Goal: Task Accomplishment & Management: Manage account settings

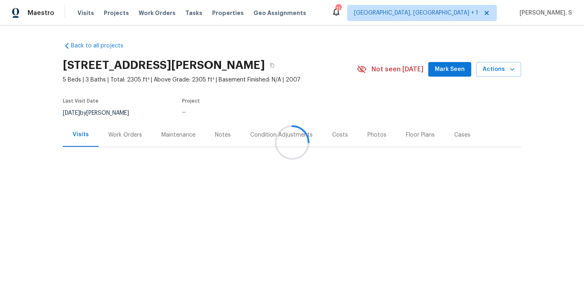
click at [126, 146] on div "Work Orders" at bounding box center [125, 135] width 53 height 24
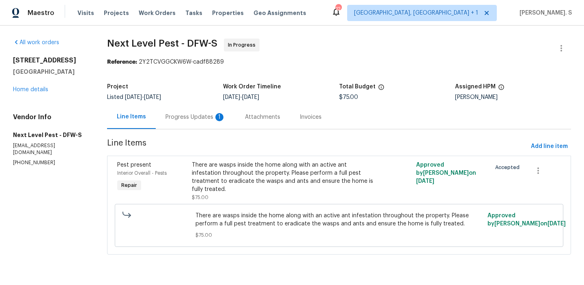
click at [201, 111] on div "Progress Updates 1" at bounding box center [195, 117] width 79 height 24
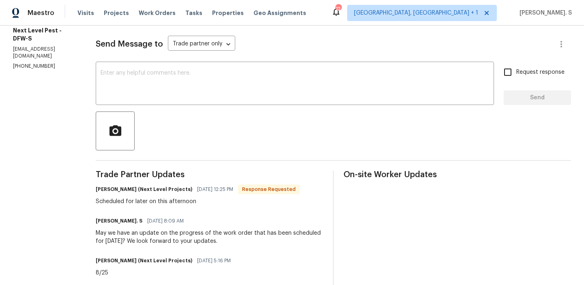
scroll to position [106, 0]
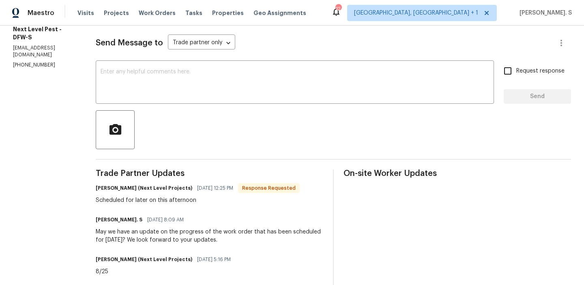
click at [157, 118] on div at bounding box center [333, 129] width 475 height 39
click at [163, 87] on textarea at bounding box center [295, 83] width 388 height 28
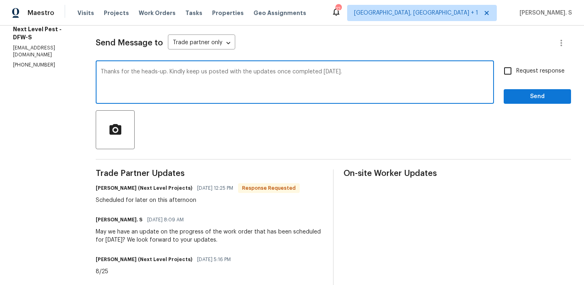
type textarea "Thanks for the heads-up. Kindly keep us posted with the updates once completed …"
click at [105, 189] on h6 "Brandon Usrey (Next Level Projects)" at bounding box center [144, 188] width 96 height 8
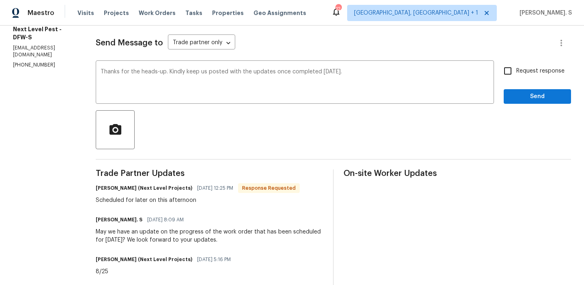
click at [107, 200] on div "Scheduled for later on this afternoon" at bounding box center [198, 200] width 204 height 8
copy div "Scheduled for later on this afternoon"
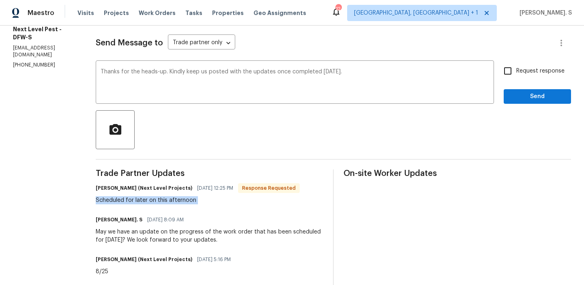
click at [519, 64] on label "Request response" at bounding box center [531, 70] width 65 height 17
click at [516, 64] on input "Request response" at bounding box center [507, 70] width 17 height 17
checkbox input "true"
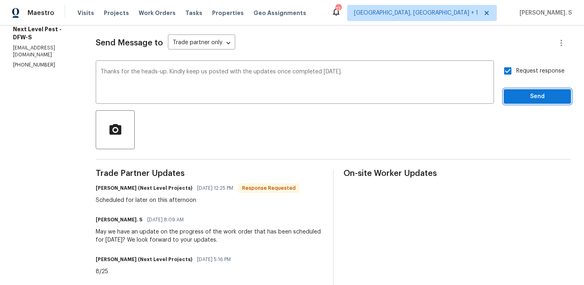
click at [521, 102] on button "Send" at bounding box center [536, 96] width 67 height 15
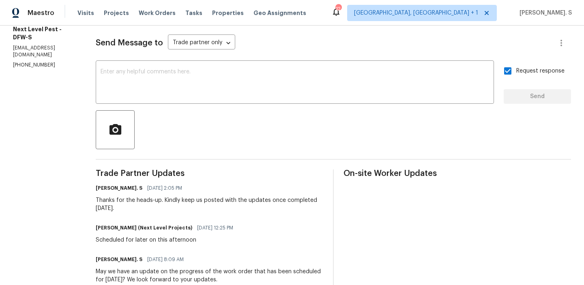
click at [179, 199] on div "Thanks for the heads-up. Kindly keep us posted with the updates once completed …" at bounding box center [209, 204] width 227 height 16
drag, startPoint x: 178, startPoint y: 199, endPoint x: 207, endPoint y: 205, distance: 29.7
click at [207, 205] on div "Thanks for the heads-up. Kindly keep us posted with the updates once completed …" at bounding box center [209, 204] width 227 height 16
copy div "keep us posted with the updates once completed today."
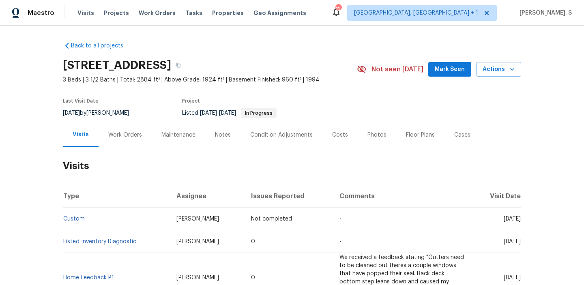
click at [135, 127] on div "Work Orders" at bounding box center [125, 135] width 53 height 24
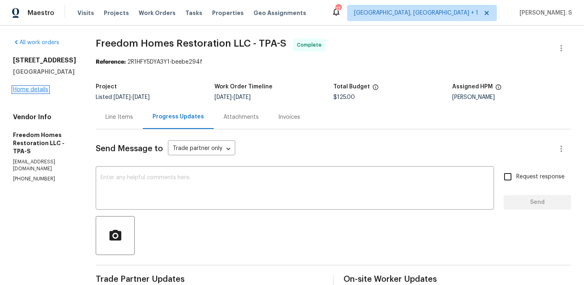
click at [44, 92] on link "Home details" at bounding box center [30, 90] width 35 height 6
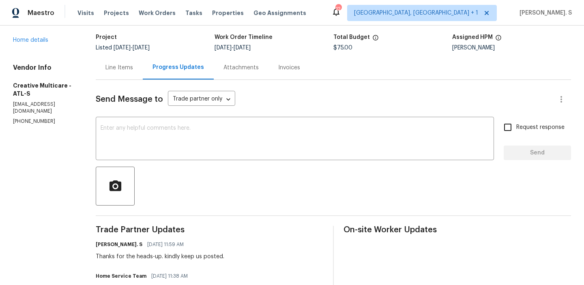
scroll to position [78, 0]
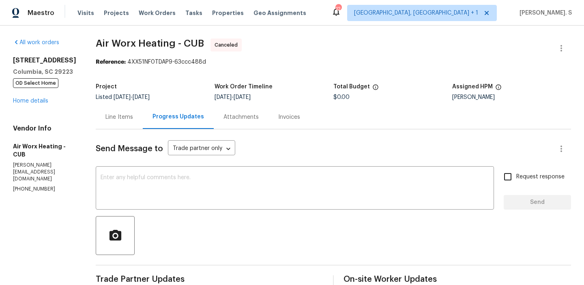
click at [214, 120] on div "Attachments" at bounding box center [241, 117] width 55 height 24
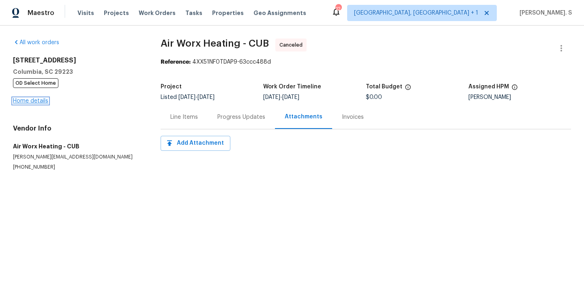
click at [36, 104] on link "Home details" at bounding box center [30, 101] width 35 height 6
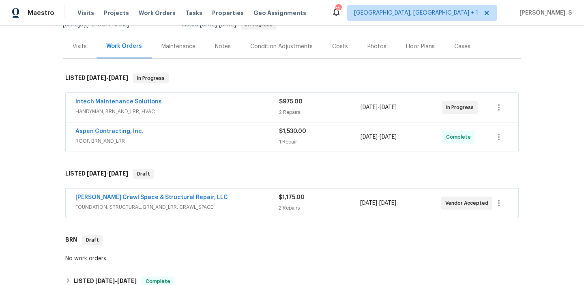
scroll to position [102, 0]
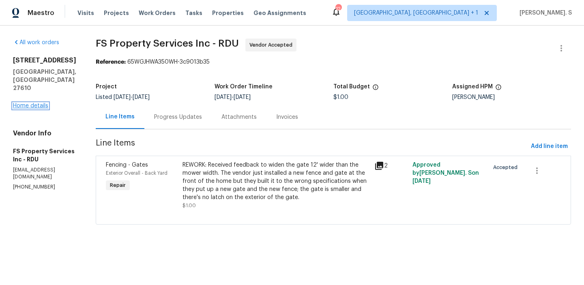
click at [40, 103] on link "Home details" at bounding box center [30, 106] width 35 height 6
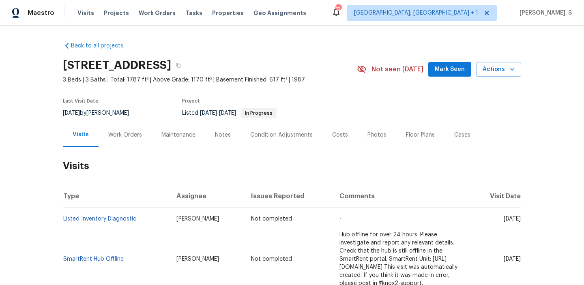
click at [130, 133] on div "Work Orders" at bounding box center [125, 135] width 34 height 8
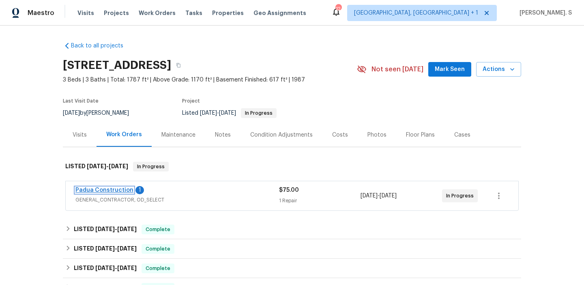
click at [114, 190] on link "Padua Construction" at bounding box center [104, 190] width 58 height 6
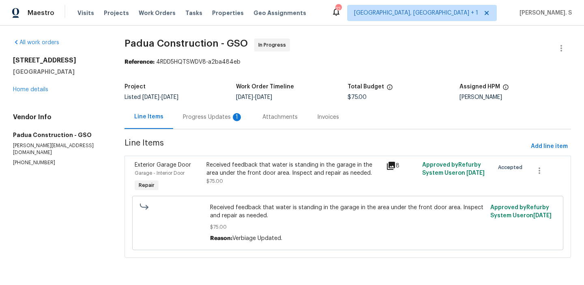
click at [214, 99] on div "Listed 8/19/2025 - 8/22/2025" at bounding box center [179, 97] width 111 height 6
click at [212, 120] on div "Progress Updates 1" at bounding box center [213, 117] width 60 height 8
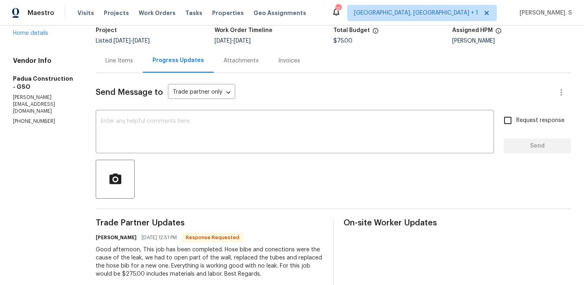
scroll to position [26, 0]
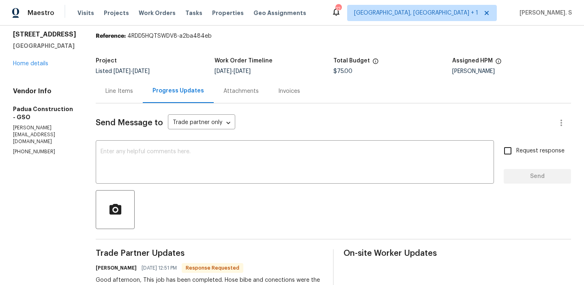
click at [108, 94] on div "Line Items" at bounding box center [119, 91] width 28 height 8
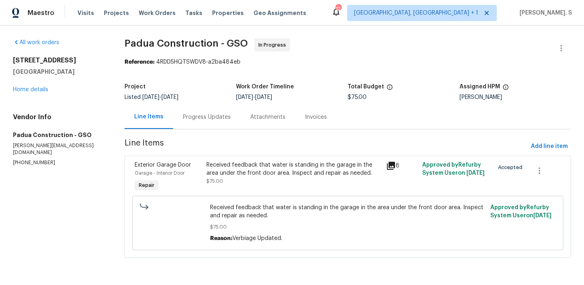
click at [220, 158] on div "Exterior Garage Door Garage - Interior Door Repair Received feedback that water…" at bounding box center [347, 207] width 446 height 102
click at [225, 165] on div "Received feedback that water is standing in the garage in the area under the fr…" at bounding box center [293, 169] width 175 height 16
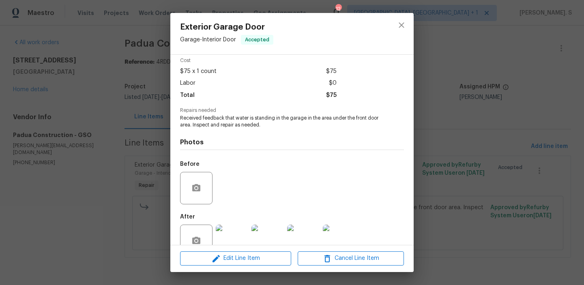
scroll to position [55, 0]
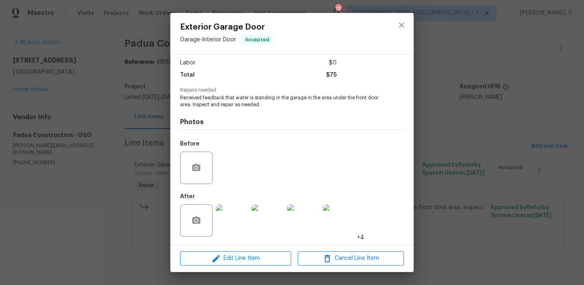
click at [219, 230] on img at bounding box center [232, 220] width 32 height 32
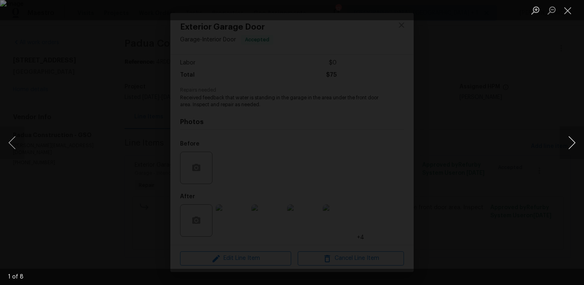
click at [575, 141] on button "Next image" at bounding box center [571, 142] width 24 height 32
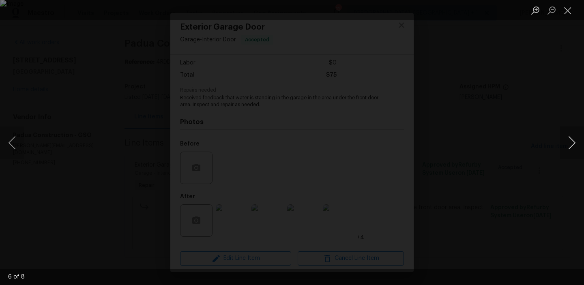
click at [575, 141] on button "Next image" at bounding box center [571, 142] width 24 height 32
click at [573, 13] on button "Close lightbox" at bounding box center [567, 10] width 16 height 14
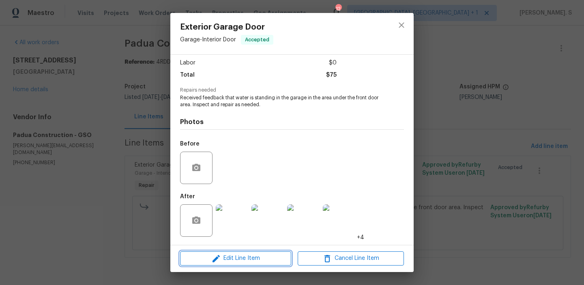
click at [266, 255] on span "Edit Line Item" at bounding box center [235, 258] width 106 height 10
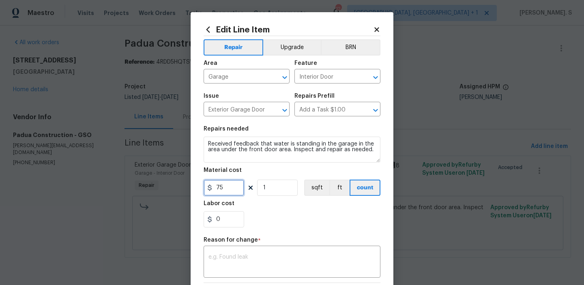
click at [232, 189] on input "75" at bounding box center [223, 188] width 41 height 16
click at [216, 187] on input "75" at bounding box center [223, 188] width 41 height 16
type input "275"
click at [288, 256] on textarea at bounding box center [291, 262] width 167 height 17
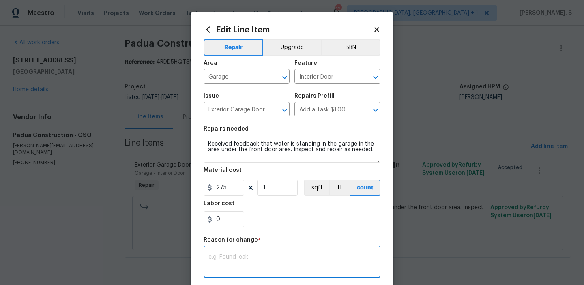
type textarea "v"
paste textarea "(GJ) Updated per vendor’s final cost."
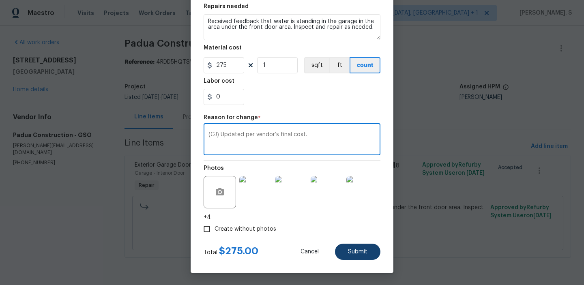
type textarea "(GJ) Updated per vendor’s final cost."
click at [358, 249] on span "Submit" at bounding box center [357, 252] width 19 height 6
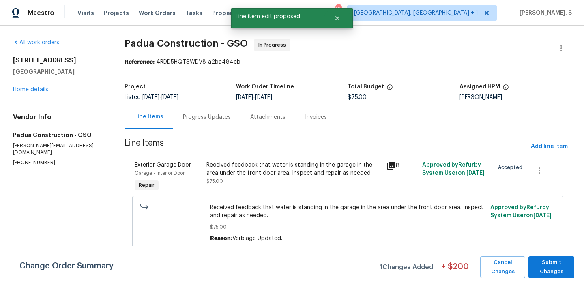
scroll to position [0, 0]
click at [530, 278] on div "Change Order Summary 1 Changes Added: + $ 200 Cancel Changes Submit Changes" at bounding box center [292, 265] width 584 height 39
click at [543, 269] on span "Submit Changes" at bounding box center [551, 267] width 38 height 19
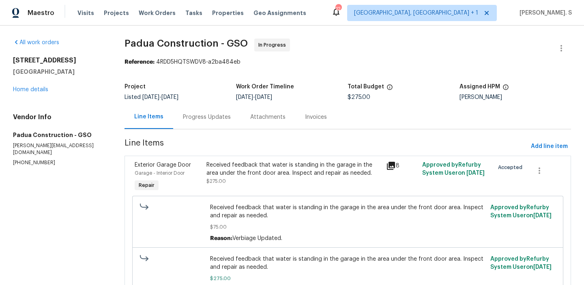
click at [178, 100] on span "[DATE]" at bounding box center [169, 97] width 17 height 6
click at [195, 118] on div "Progress Updates" at bounding box center [207, 117] width 48 height 8
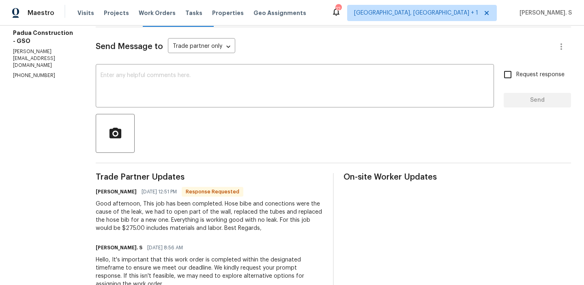
scroll to position [107, 0]
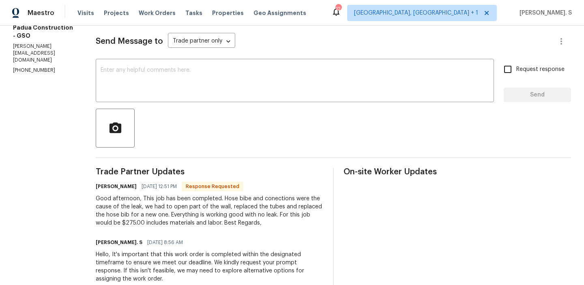
click at [139, 60] on div "Send Message to Trade partner only Trade partner only ​ x ​ Request response Se…" at bounding box center [333, 261] width 475 height 478
click at [136, 71] on textarea at bounding box center [295, 81] width 388 height 28
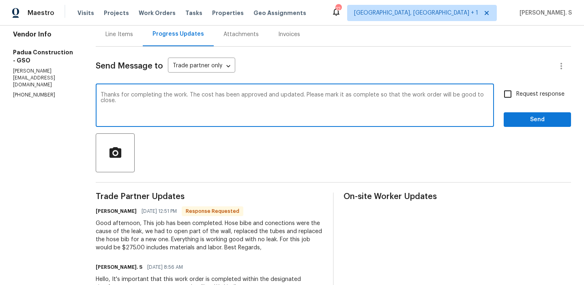
scroll to position [90, 0]
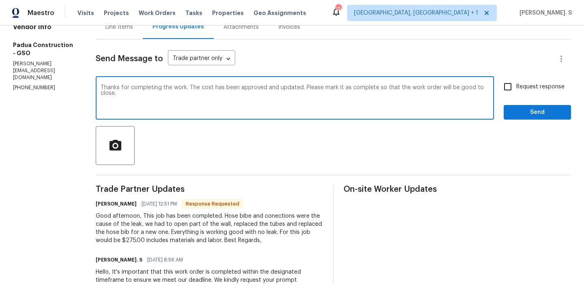
type textarea "Thanks for completing the work. The cost has been approved and updated. Please …"
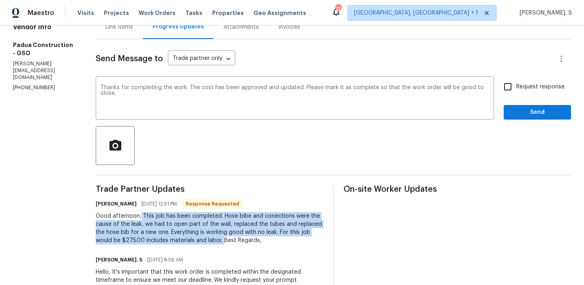
drag, startPoint x: 127, startPoint y: 216, endPoint x: 184, endPoint y: 240, distance: 60.9
click at [184, 240] on div "Good afternoon, This job has been completed. Hose bibe and conections were the …" at bounding box center [209, 228] width 227 height 32
copy div "This job has been completed. Hose bibe and conections were the cause of the lea…"
click at [512, 85] on input "Request response" at bounding box center [507, 86] width 17 height 17
checkbox input "true"
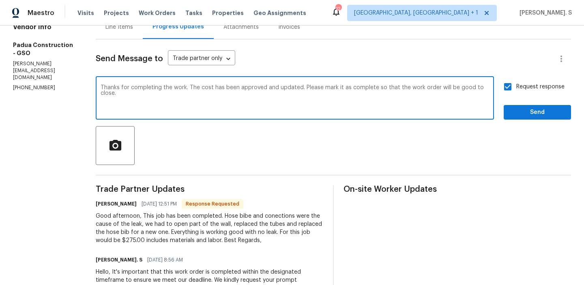
drag, startPoint x: 90, startPoint y: 88, endPoint x: 473, endPoint y: 98, distance: 383.6
click at [473, 98] on textarea "Thanks for completing the work. The cost has been approved and updated. Please …" at bounding box center [295, 99] width 388 height 28
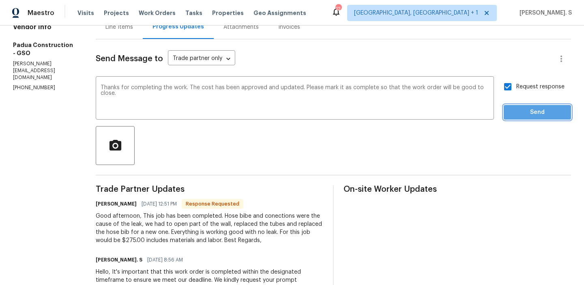
click at [525, 118] on button "Send" at bounding box center [536, 112] width 67 height 15
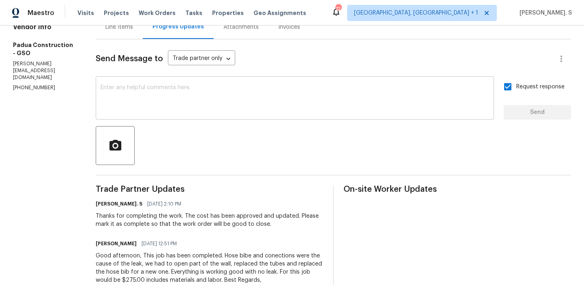
scroll to position [0, 0]
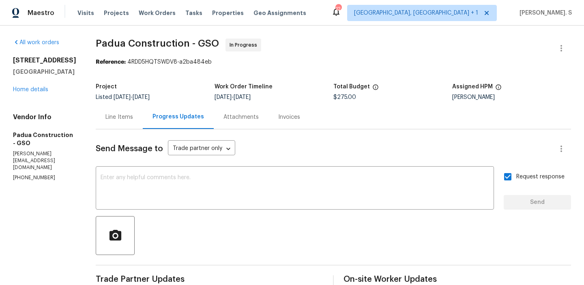
click at [180, 41] on span "Padua Construction - GSO" at bounding box center [157, 44] width 123 height 10
copy span "Padua Construction - GSO"
click at [103, 126] on div "Line Items" at bounding box center [119, 117] width 47 height 24
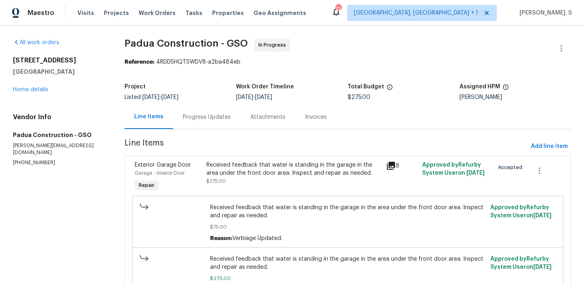
click at [237, 215] on span "Received feedback that water is standing in the garage in the area under the fr…" at bounding box center [347, 211] width 275 height 16
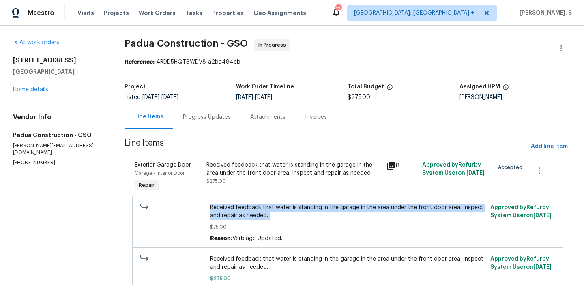
copy span "Received feedback that water is standing in the garage in the area under the fr…"
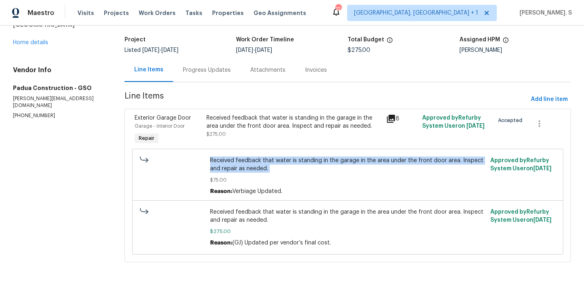
click at [202, 69] on div "Progress Updates" at bounding box center [207, 70] width 48 height 8
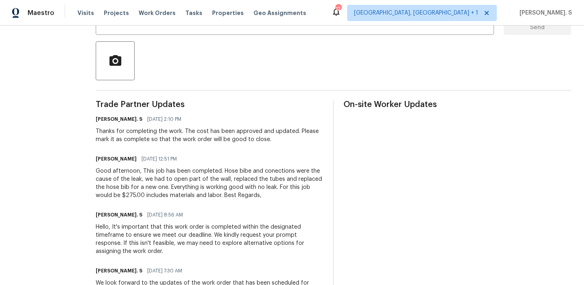
scroll to position [188, 0]
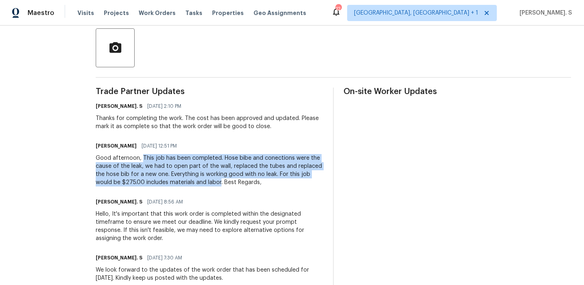
drag, startPoint x: 129, startPoint y: 157, endPoint x: 181, endPoint y: 182, distance: 57.8
click at [181, 182] on div "Good afternoon, This job has been completed. Hose bibe and conections were the …" at bounding box center [209, 170] width 227 height 32
copy div "This job has been completed. Hose bibe and conections were the cause of the lea…"
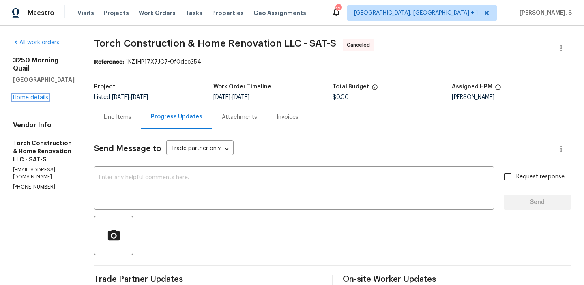
click at [39, 95] on link "Home details" at bounding box center [30, 98] width 35 height 6
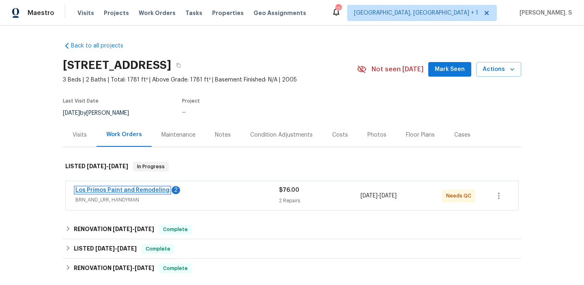
click at [109, 187] on link "Los Primos Paint and Remodeling" at bounding box center [122, 190] width 94 height 6
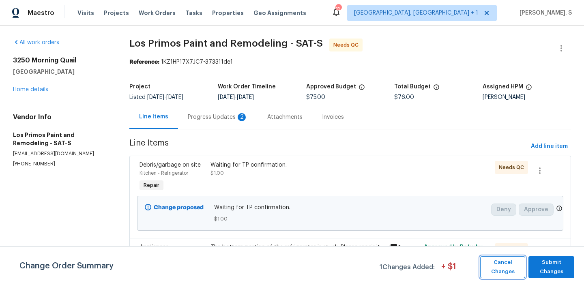
click at [508, 265] on span "Cancel Changes" at bounding box center [502, 267] width 37 height 19
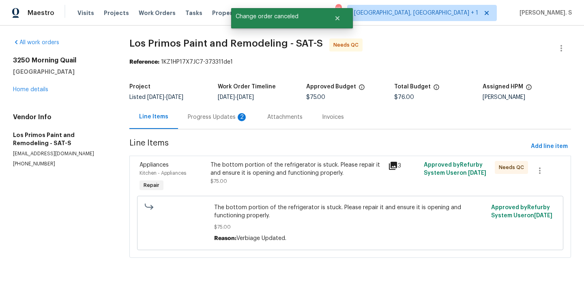
click at [230, 119] on div "Progress Updates 2" at bounding box center [218, 117] width 60 height 8
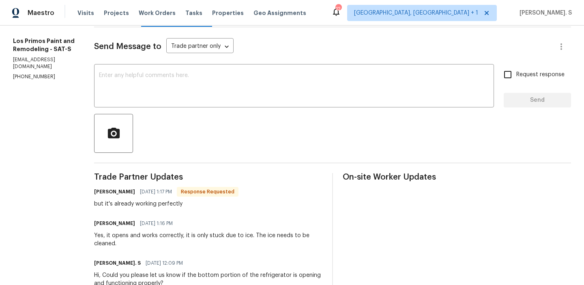
scroll to position [116, 0]
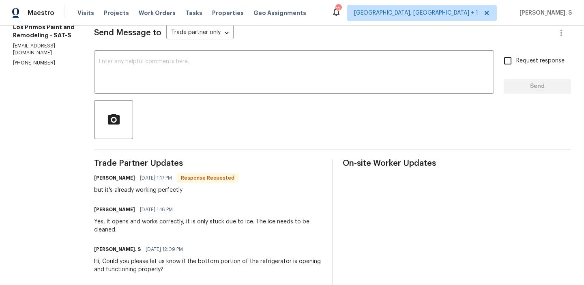
click at [129, 224] on div "Yes, it opens and works correctly, it is only stuck due to ice. The ice needs t…" at bounding box center [208, 226] width 228 height 16
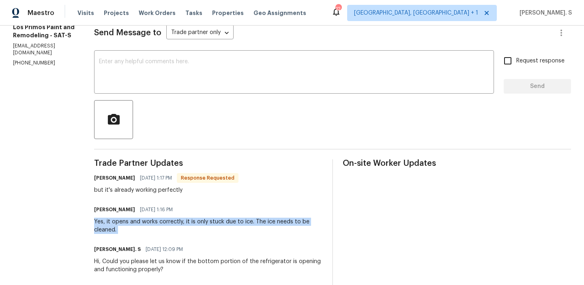
click at [129, 224] on div "Yes, it opens and works correctly, it is only stuck due to ice. The ice needs t…" at bounding box center [208, 226] width 228 height 16
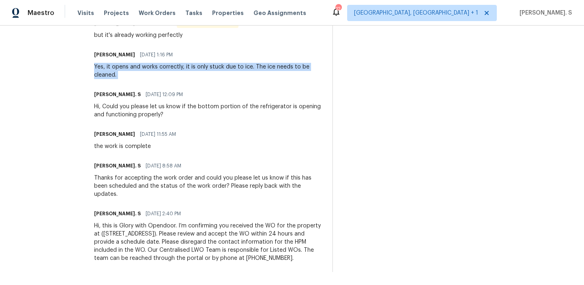
copy div "Yes, it opens and works correctly, it is only stuck due to ice. The ice needs t…"
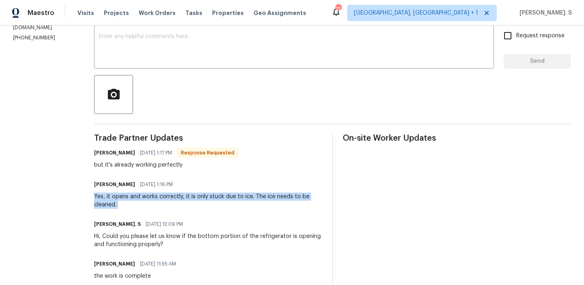
scroll to position [89, 0]
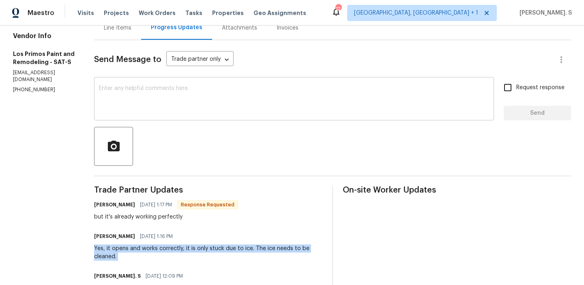
click at [143, 86] on textarea at bounding box center [294, 100] width 390 height 28
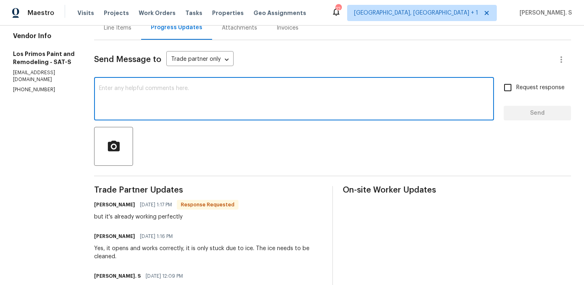
click at [116, 36] on div "Line Items" at bounding box center [117, 28] width 47 height 24
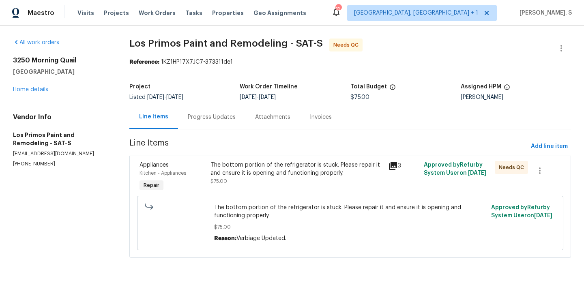
click at [205, 114] on div "Progress Updates" at bounding box center [212, 117] width 48 height 8
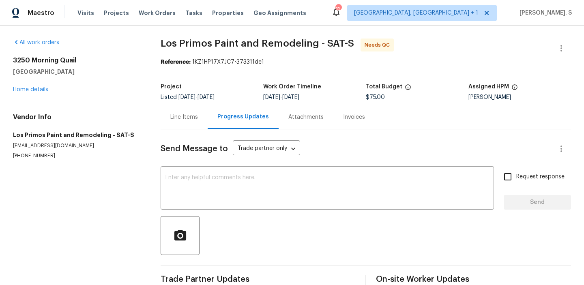
click at [199, 156] on div "Send Message to Trade partner only Trade partner only ​" at bounding box center [356, 148] width 391 height 19
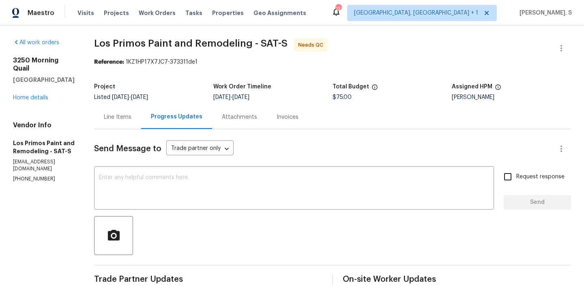
click at [177, 177] on textarea at bounding box center [294, 189] width 390 height 28
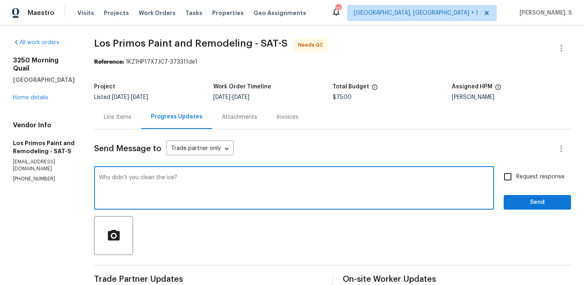
type textarea "Why didn't you clean the ice?"
click at [160, 184] on textarea "Why didn't you clean the ice?" at bounding box center [294, 189] width 390 height 28
click at [128, 123] on div "Line Items" at bounding box center [117, 117] width 47 height 24
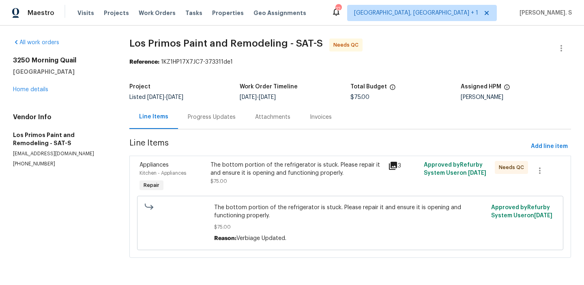
click at [204, 119] on div "Progress Updates" at bounding box center [212, 117] width 48 height 8
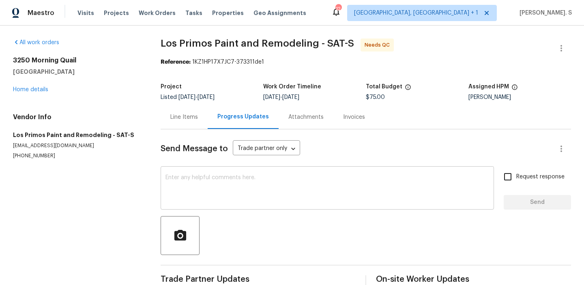
click at [229, 175] on textarea at bounding box center [326, 189] width 323 height 28
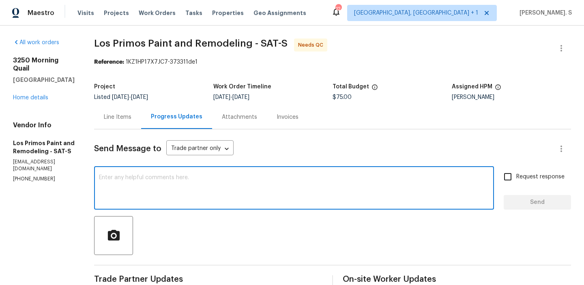
paste textarea "Why didn't you clean the ice?"
click at [235, 177] on textarea "Why didn't you clean the ice?" at bounding box center [294, 189] width 390 height 28
type textarea "Why didn't you clean the ice?"
click at [558, 180] on span "Request response" at bounding box center [540, 177] width 48 height 9
click at [516, 180] on input "Request response" at bounding box center [507, 176] width 17 height 17
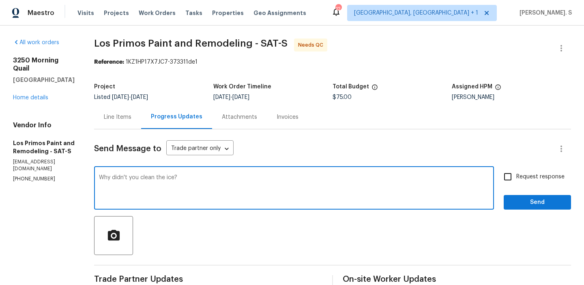
checkbox input "true"
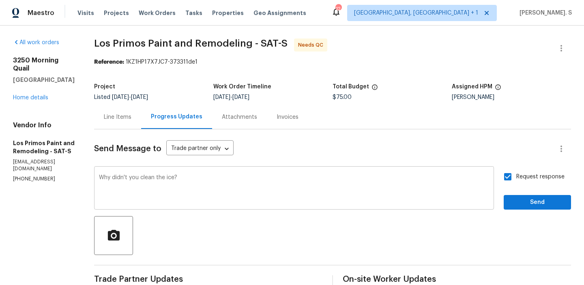
click at [106, 175] on textarea "Why didn't you clean the ice?" at bounding box center [294, 189] width 390 height 28
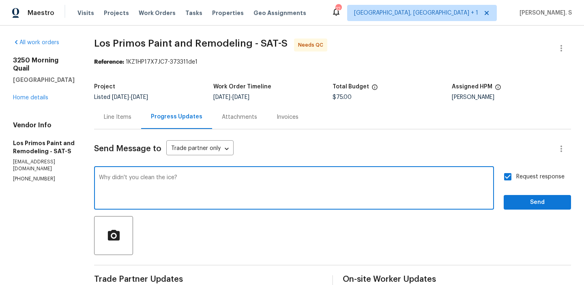
click at [106, 175] on textarea "Why didn't you clean the ice?" at bounding box center [294, 189] width 390 height 28
paste textarea "Could you please let me know why the ice wasn’t cleaned during the visit?"
type textarea "Could you please let me know why the ice wasn’t cleaned during the visit?"
click at [533, 203] on span "Send" at bounding box center [537, 202] width 54 height 10
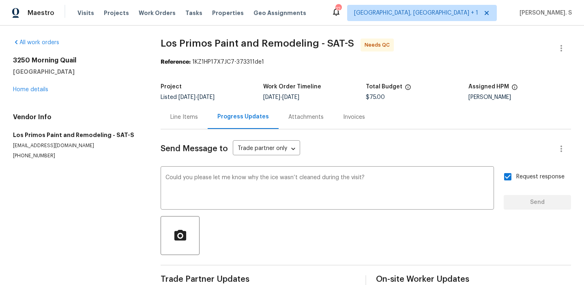
click at [158, 120] on div "All work orders 3250 Morning Quail New Braunfels, TX 78130 Home details Vendor …" at bounding box center [292, 164] width 584 height 277
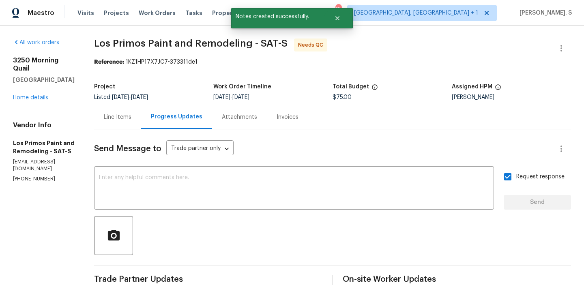
click at [96, 128] on div "Line Items" at bounding box center [117, 117] width 47 height 24
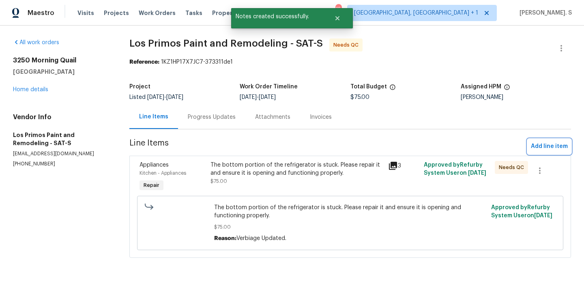
click at [567, 147] on span "Add line item" at bounding box center [549, 146] width 37 height 10
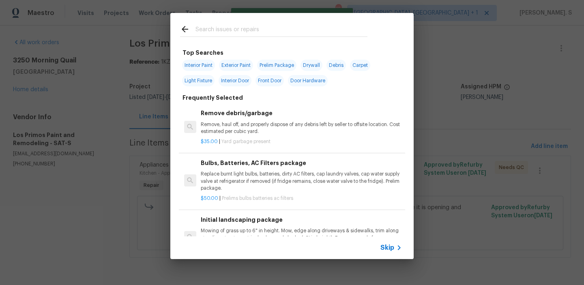
click at [193, 108] on div at bounding box center [190, 126] width 19 height 39
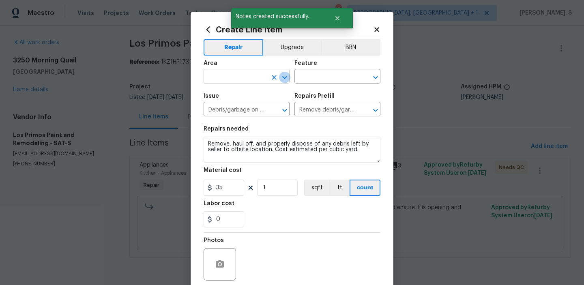
click at [284, 77] on icon "Open" at bounding box center [285, 78] width 10 height 10
click at [254, 91] on li "Kitchen" at bounding box center [246, 95] width 86 height 13
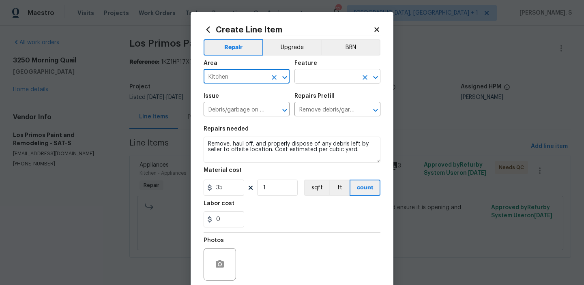
click at [377, 77] on icon "Open" at bounding box center [375, 78] width 10 height 10
type input "Kitchen"
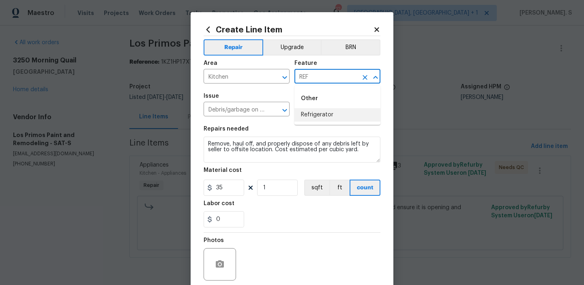
click at [353, 111] on li "Refrigerator" at bounding box center [337, 114] width 86 height 13
type input "Refrigerator"
click at [318, 131] on div "Repairs needed" at bounding box center [291, 131] width 177 height 11
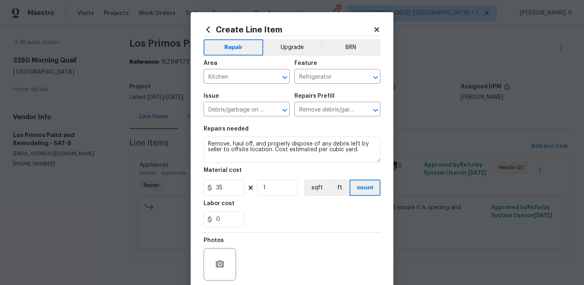
click at [318, 131] on div "Repairs needed" at bounding box center [291, 131] width 177 height 11
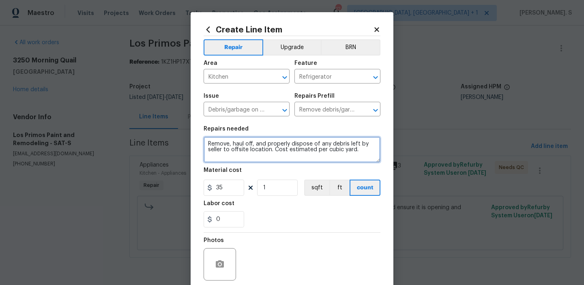
click at [318, 144] on textarea "Remove, haul off, and properly dispose of any debris left by seller to offsite …" at bounding box center [291, 150] width 177 height 26
type textarea "w"
type textarea "Waiting for TP reply"
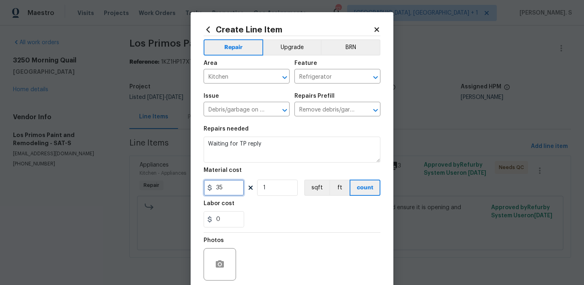
click at [229, 192] on input "35" at bounding box center [223, 188] width 41 height 16
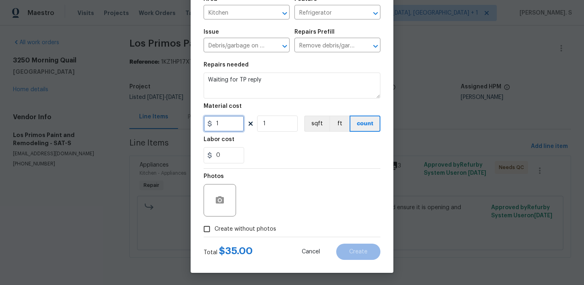
type input "1"
click at [244, 222] on label "Create without photos" at bounding box center [237, 228] width 77 height 15
click at [214, 222] on input "Create without photos" at bounding box center [206, 228] width 15 height 15
checkbox input "true"
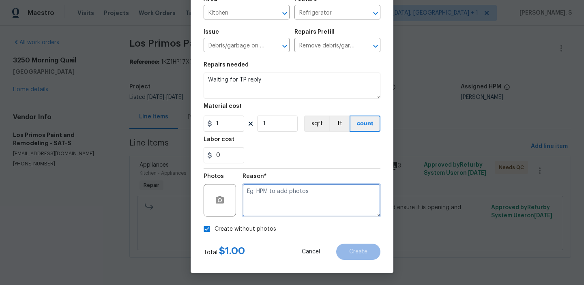
click at [327, 203] on textarea at bounding box center [311, 200] width 138 height 32
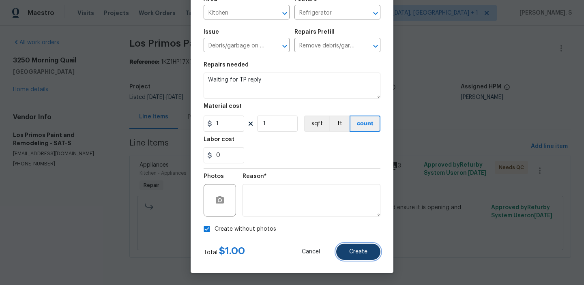
click at [352, 246] on button "Create" at bounding box center [358, 252] width 44 height 16
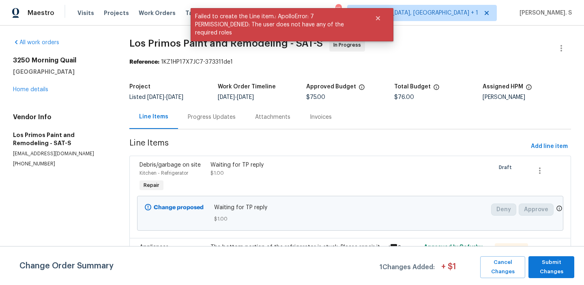
click at [206, 107] on div "Progress Updates" at bounding box center [211, 117] width 67 height 24
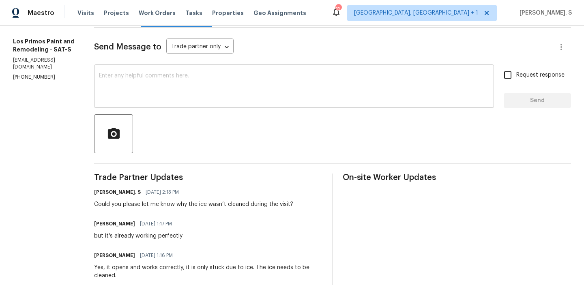
scroll to position [105, 0]
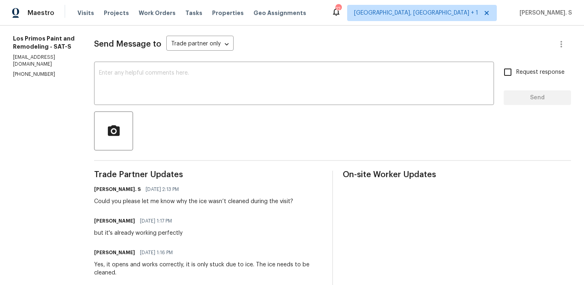
click at [133, 235] on div "but it's already working perfectly" at bounding box center [138, 233] width 88 height 8
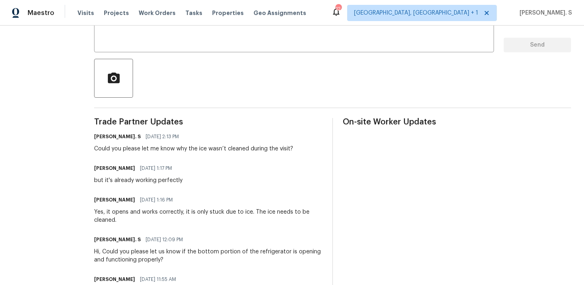
scroll to position [163, 0]
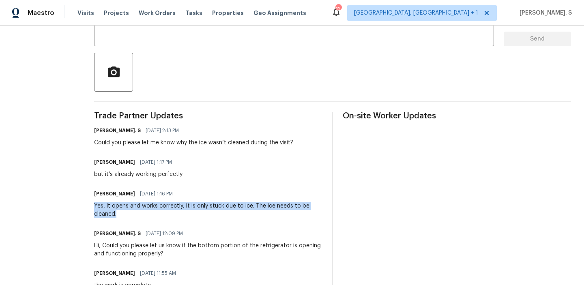
drag, startPoint x: 90, startPoint y: 206, endPoint x: 146, endPoint y: 212, distance: 56.6
click at [146, 212] on div "All work orders 3250 Morning Quail New Braunfels, TX 78130 Home details Vendor …" at bounding box center [292, 143] width 584 height 562
copy div "Yes, it opens and works correctly, it is only stuck due to ice. The ice needs t…"
click at [127, 182] on div "Trade Partner Updates Glory Joyce. S 08/25/2025 2:13 PM Could you please let me…" at bounding box center [208, 261] width 228 height 299
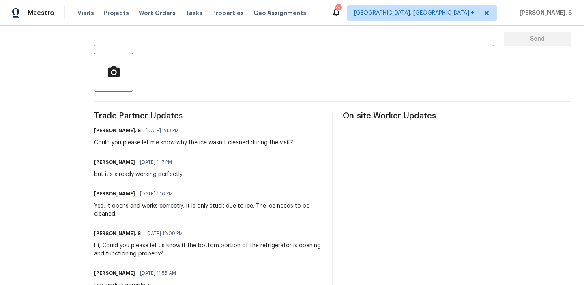
click at [145, 179] on div "Trade Partner Updates Glory Joyce. S 08/25/2025 2:13 PM Could you please let me…" at bounding box center [208, 261] width 228 height 299
copy div "but it's already working perfectly"
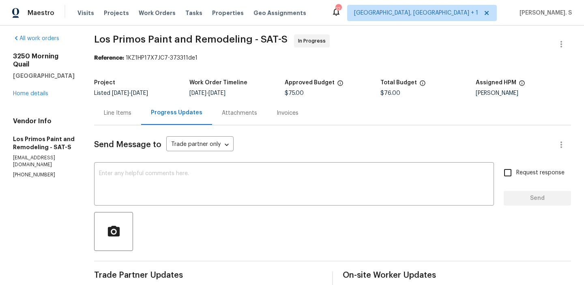
scroll to position [0, 0]
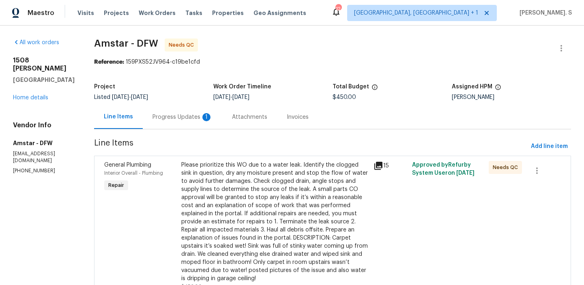
click at [183, 120] on div "Progress Updates 1" at bounding box center [182, 117] width 60 height 8
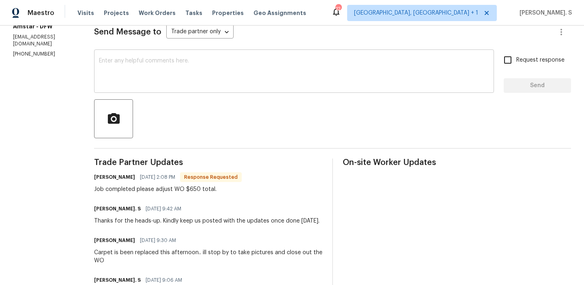
scroll to position [117, 0]
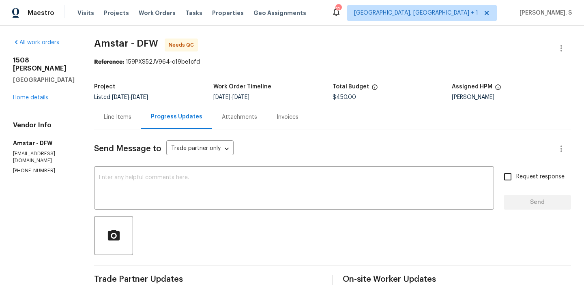
click at [112, 126] on div "Line Items" at bounding box center [117, 117] width 47 height 24
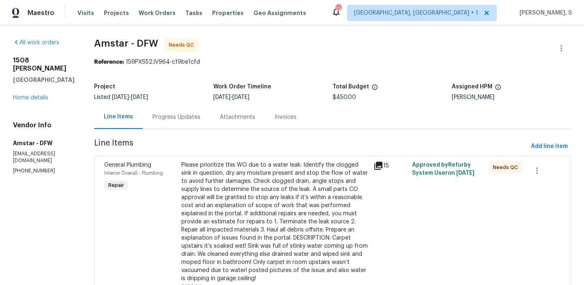
click at [248, 166] on div "Please prioritize this WO due to a water leak. Identify the clogged sink in que…" at bounding box center [274, 222] width 187 height 122
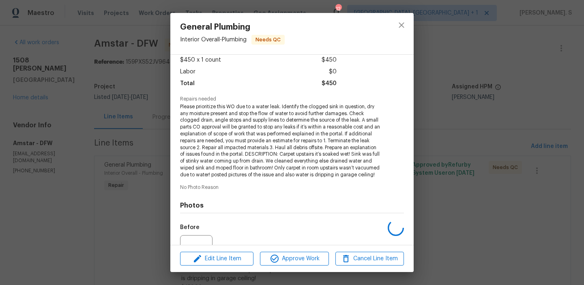
scroll to position [129, 0]
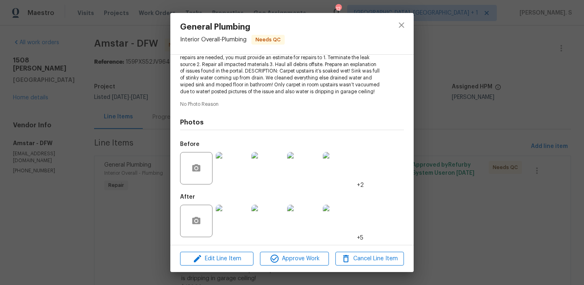
click at [234, 212] on img at bounding box center [232, 221] width 32 height 32
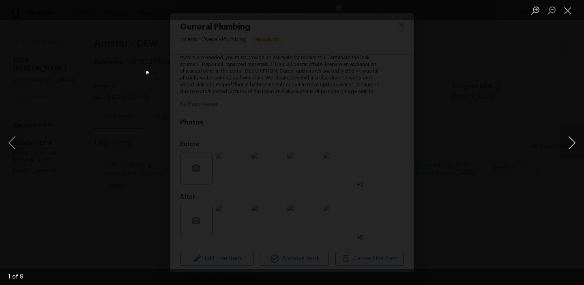
click at [572, 141] on button "Next image" at bounding box center [571, 142] width 24 height 32
click at [564, 10] on button "Close lightbox" at bounding box center [567, 10] width 16 height 14
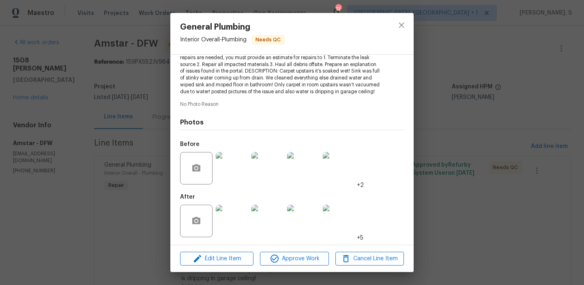
click at [217, 169] on img at bounding box center [232, 168] width 32 height 32
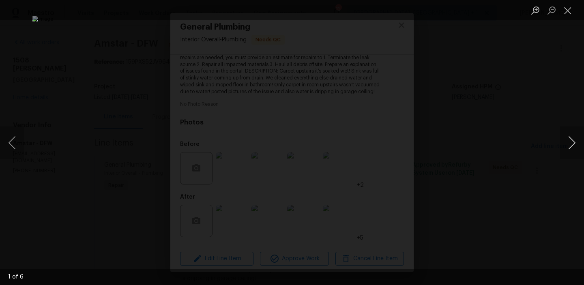
click at [574, 142] on button "Next image" at bounding box center [571, 142] width 24 height 32
click at [572, 5] on button "Close lightbox" at bounding box center [567, 10] width 16 height 14
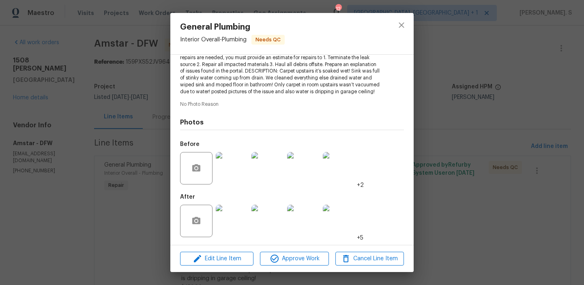
click at [334, 220] on img at bounding box center [339, 221] width 32 height 32
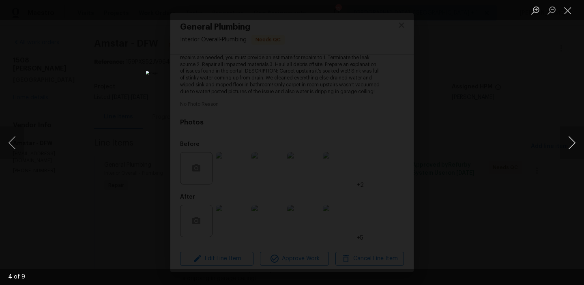
click at [571, 130] on button "Next image" at bounding box center [571, 142] width 24 height 32
click at [565, 10] on button "Close lightbox" at bounding box center [567, 10] width 16 height 14
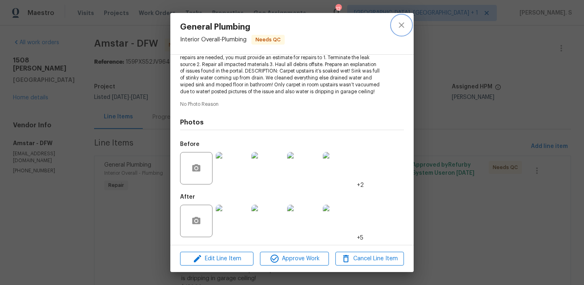
click at [401, 22] on icon "close" at bounding box center [401, 25] width 10 height 10
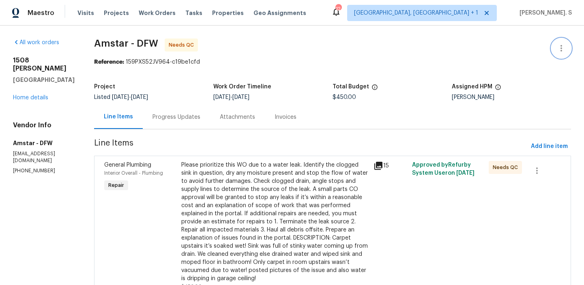
click at [559, 44] on icon "button" at bounding box center [561, 48] width 10 height 10
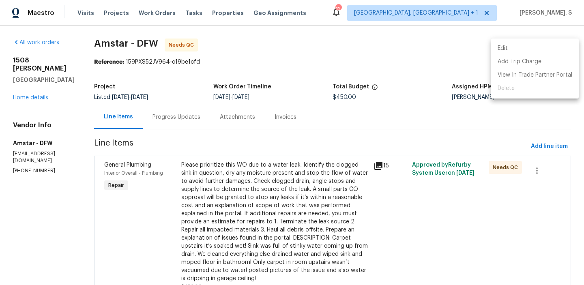
click at [519, 45] on li "Edit" at bounding box center [535, 48] width 88 height 13
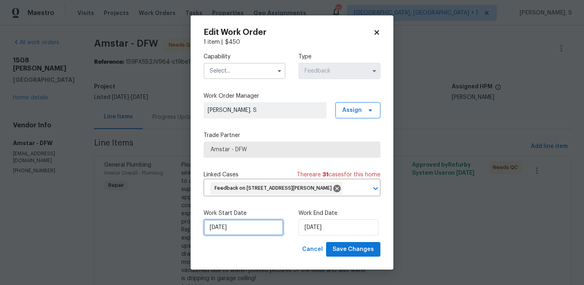
click at [252, 225] on input "[DATE]" at bounding box center [243, 227] width 80 height 16
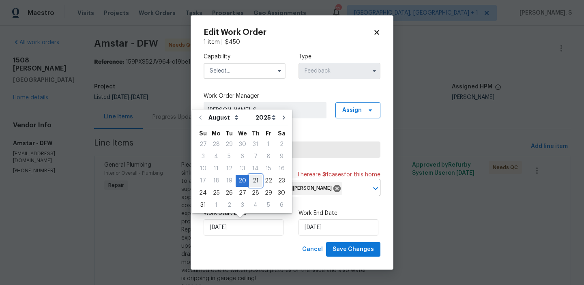
click at [250, 180] on div "21" at bounding box center [255, 180] width 13 height 11
type input "[DATE]"
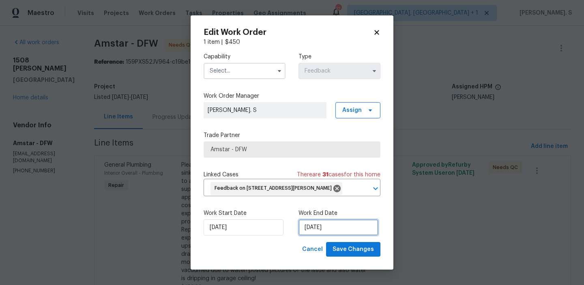
click at [302, 222] on input "8/22/2025" at bounding box center [338, 227] width 80 height 16
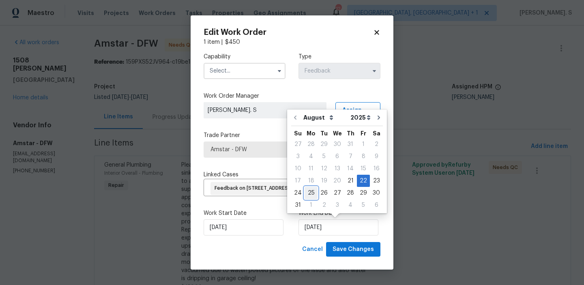
click at [311, 193] on div "25" at bounding box center [310, 192] width 13 height 11
type input "[DATE]"
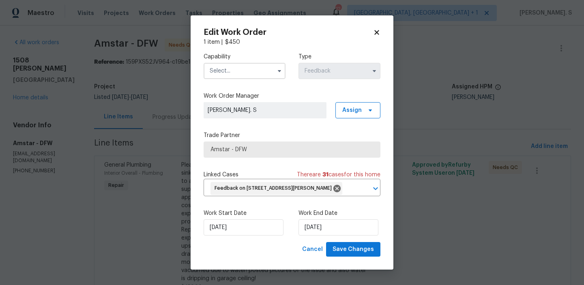
click at [242, 69] on input "text" at bounding box center [244, 71] width 82 height 16
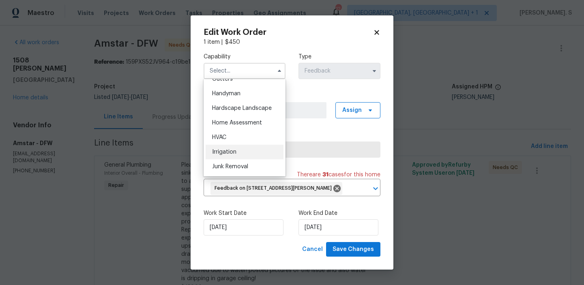
scroll to position [421, 0]
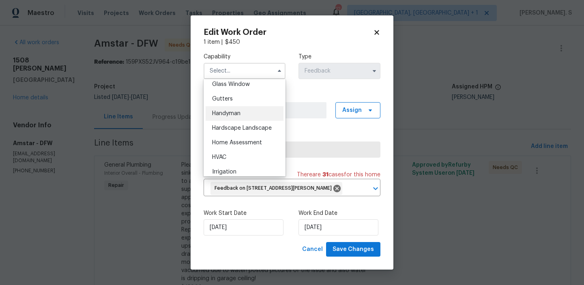
click at [235, 114] on span "Handyman" at bounding box center [226, 114] width 28 height 6
type input "Handyman"
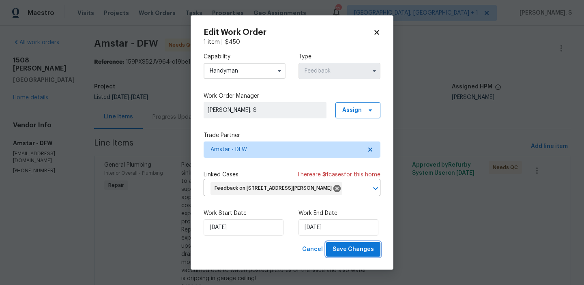
click at [353, 242] on button "Save Changes" at bounding box center [353, 249] width 54 height 15
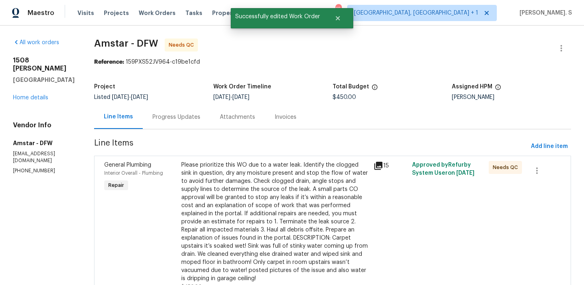
click at [251, 243] on div "Please prioritize this WO due to a water leak. Identify the clogged sink in que…" at bounding box center [274, 222] width 187 height 122
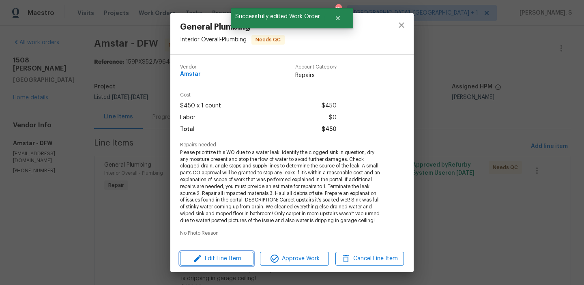
click at [242, 261] on span "Edit Line Item" at bounding box center [216, 259] width 69 height 10
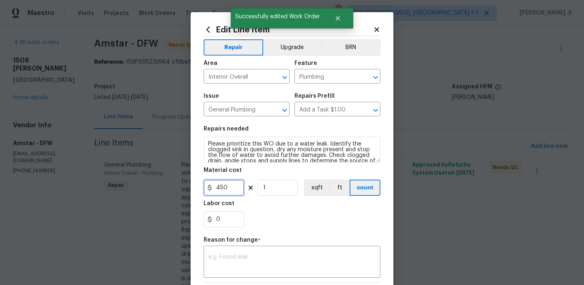
click at [233, 186] on input "450" at bounding box center [223, 188] width 41 height 16
click at [48, 197] on body "Maestro Visits Projects Work Orders Tasks Properties Geo Assignments 12 Albuque…" at bounding box center [292, 142] width 584 height 285
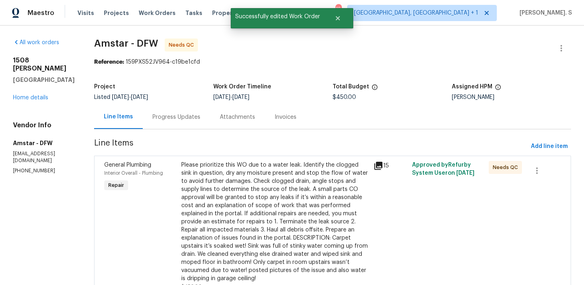
click at [143, 125] on div "Progress Updates" at bounding box center [176, 117] width 67 height 24
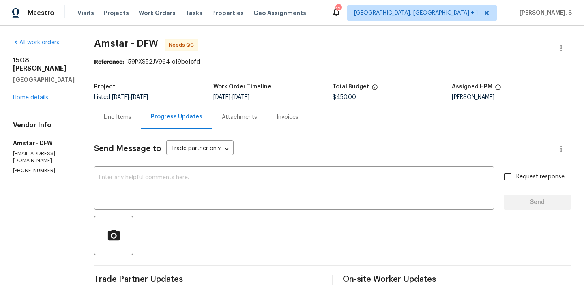
click at [104, 115] on div "Line Items" at bounding box center [118, 117] width 28 height 8
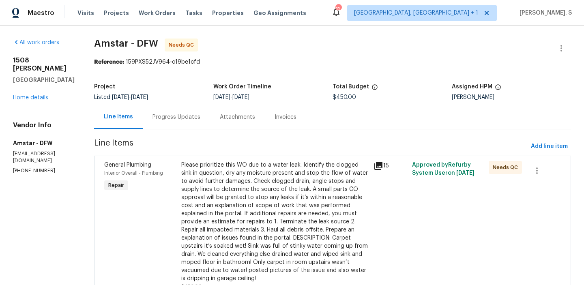
click at [253, 202] on div "Please prioritize this WO due to a water leak. Identify the clogged sink in que…" at bounding box center [274, 222] width 187 height 122
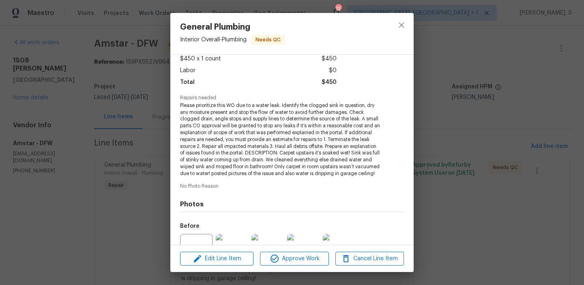
scroll to position [129, 0]
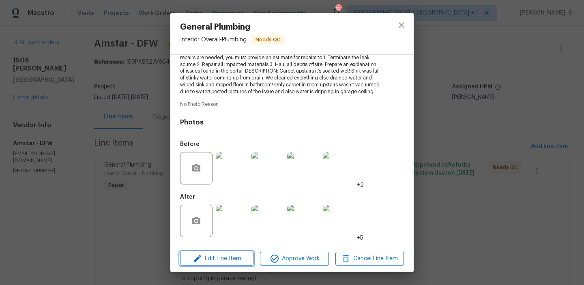
click at [242, 258] on span "Edit Line Item" at bounding box center [216, 259] width 69 height 10
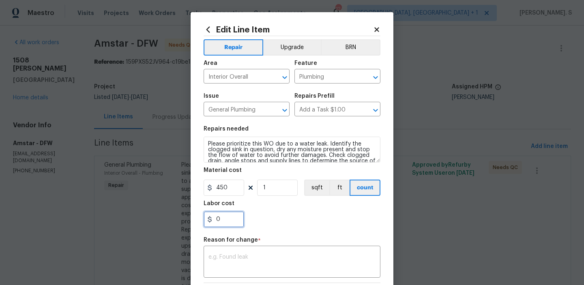
click at [216, 221] on input "0" at bounding box center [223, 219] width 41 height 16
type input "20"
type input "200"
click at [223, 273] on div "x ​" at bounding box center [291, 263] width 177 height 30
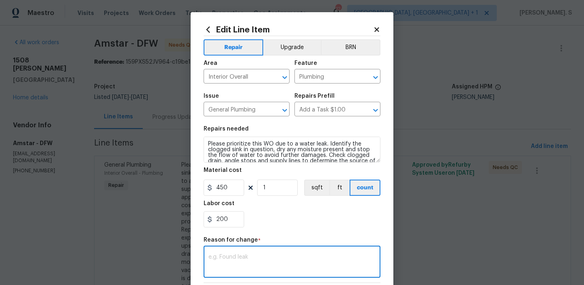
paste textarea "(GJ) Updated per vendor’s final cost."
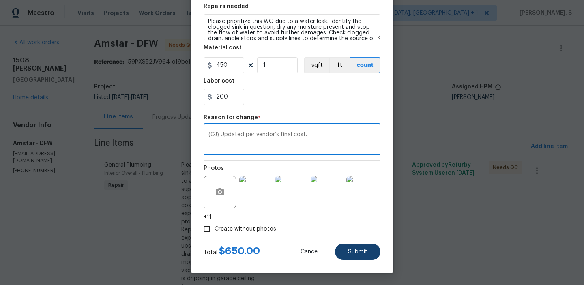
type textarea "(GJ) Updated per vendor’s final cost."
click at [368, 255] on button "Submit" at bounding box center [357, 252] width 45 height 16
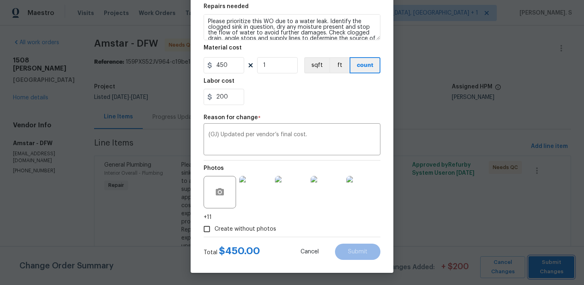
click at [542, 273] on span "Submit Changes" at bounding box center [551, 267] width 38 height 19
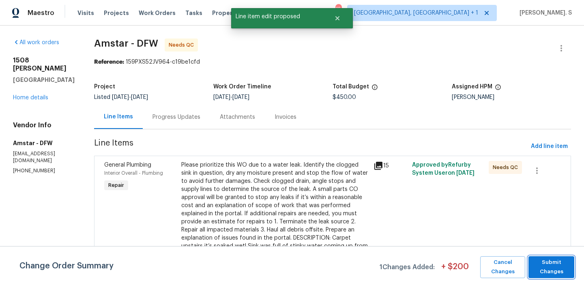
scroll to position [0, 0]
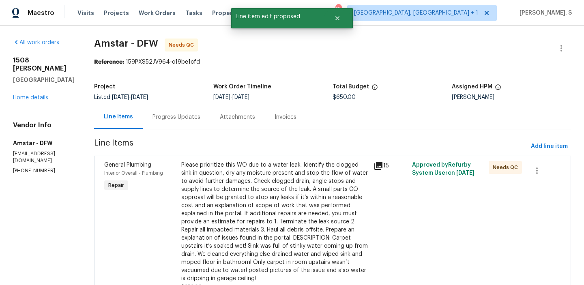
click at [227, 199] on div "Please prioritize this WO due to a water leak. Identify the clogged sink in que…" at bounding box center [274, 222] width 187 height 122
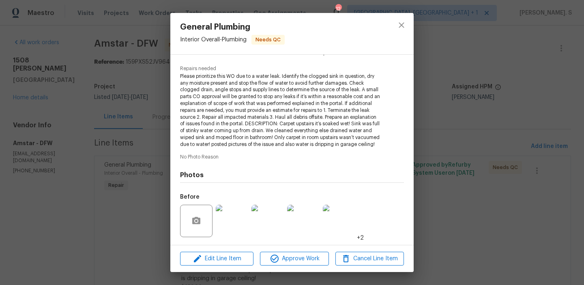
scroll to position [129, 0]
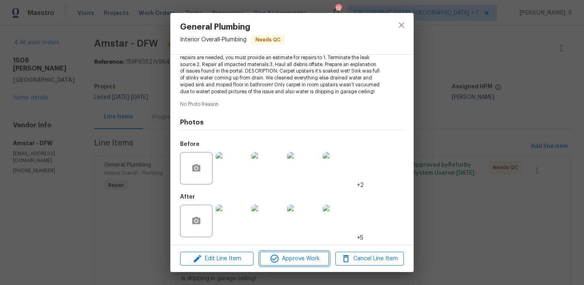
click at [273, 254] on icon "button" at bounding box center [275, 259] width 10 height 10
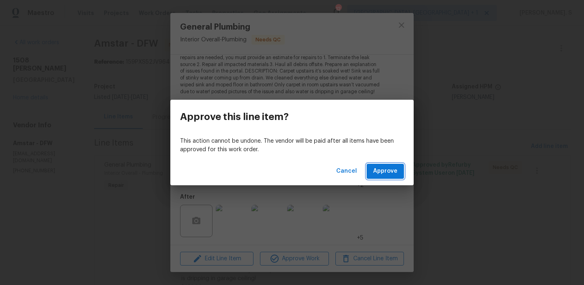
click at [385, 164] on button "Approve" at bounding box center [384, 171] width 37 height 15
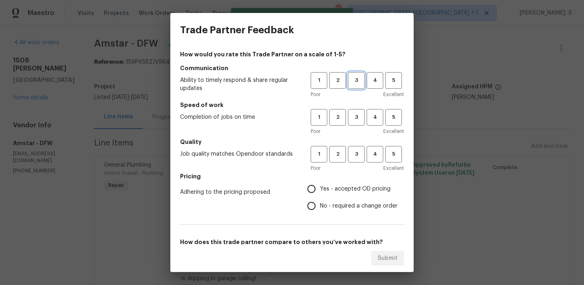
click at [351, 86] on button "3" at bounding box center [356, 80] width 17 height 17
click at [361, 125] on button "3" at bounding box center [356, 117] width 17 height 17
click at [361, 156] on span "3" at bounding box center [356, 154] width 15 height 9
click at [355, 199] on label "No - required a change order" at bounding box center [350, 205] width 94 height 17
click at [320, 199] on input "No - required a change order" at bounding box center [311, 205] width 17 height 17
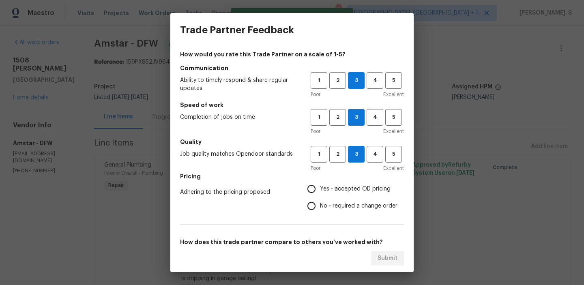
radio input "true"
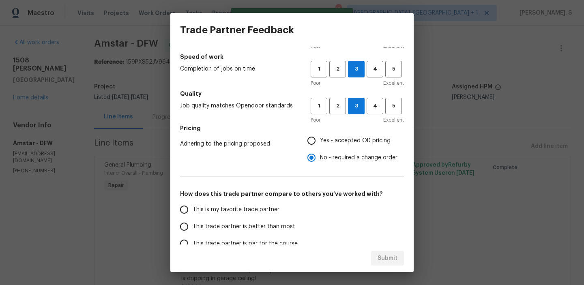
scroll to position [57, 0]
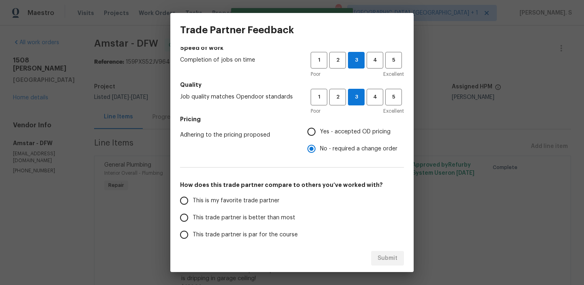
click at [261, 218] on span "This trade partner is better than most" at bounding box center [244, 218] width 103 height 9
click at [193, 218] on input "This trade partner is better than most" at bounding box center [184, 217] width 17 height 17
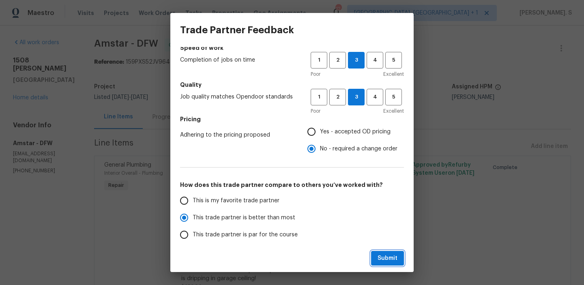
click at [382, 258] on span "Submit" at bounding box center [387, 258] width 20 height 10
radio input "true"
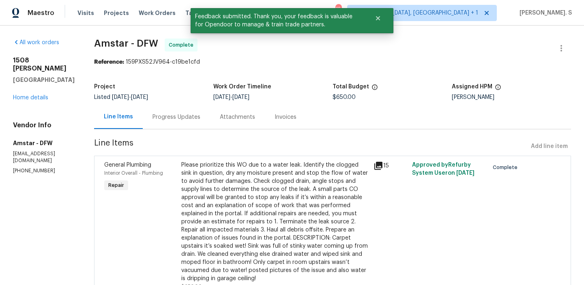
click at [139, 131] on section "Amstar - DFW Complete Reference: 159PXS52JV964-c19be1cfd Project Listed 8/4/202…" at bounding box center [332, 284] width 477 height 491
click at [154, 127] on div "Progress Updates" at bounding box center [176, 117] width 67 height 24
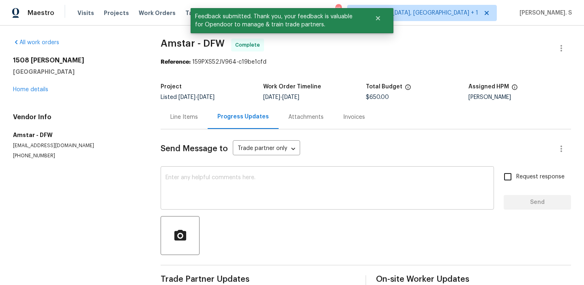
click at [174, 189] on textarea at bounding box center [326, 189] width 323 height 28
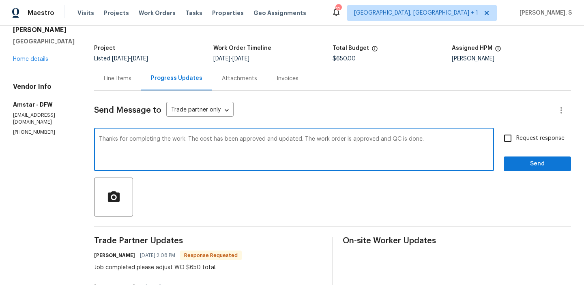
scroll to position [52, 0]
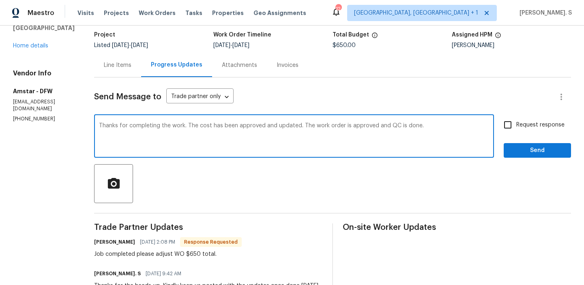
type textarea "Thanks for completing the work. The cost has been approved and updated. The wor…"
click at [116, 253] on div "Job completed please adjust WO $650 total." at bounding box center [168, 254] width 148 height 8
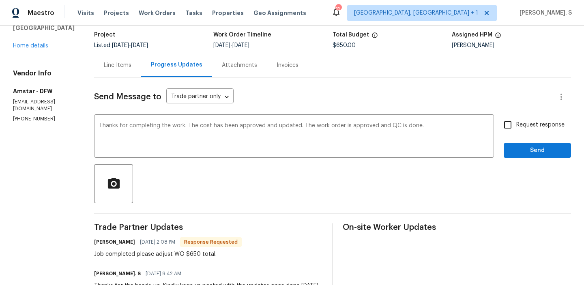
click at [116, 253] on div "Job completed please adjust WO $650 total." at bounding box center [168, 254] width 148 height 8
copy div "Job completed please adjust WO $650 total."
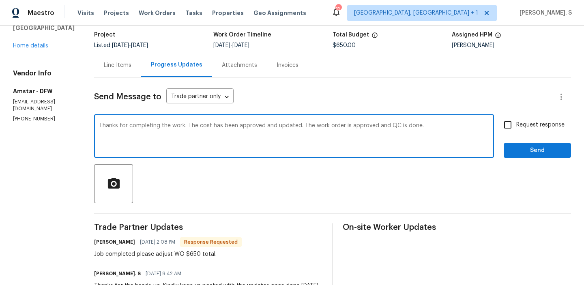
drag, startPoint x: 94, startPoint y: 128, endPoint x: 463, endPoint y: 126, distance: 368.5
click at [463, 126] on textarea "Thanks for completing the work. The cost has been approved and updated. The wor…" at bounding box center [294, 137] width 390 height 28
click at [508, 124] on input "Request response" at bounding box center [507, 124] width 17 height 17
checkbox input "true"
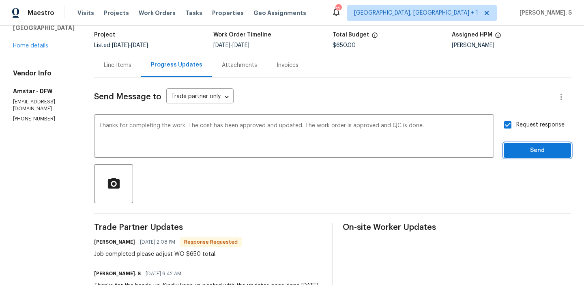
click at [523, 154] on span "Send" at bounding box center [537, 151] width 54 height 10
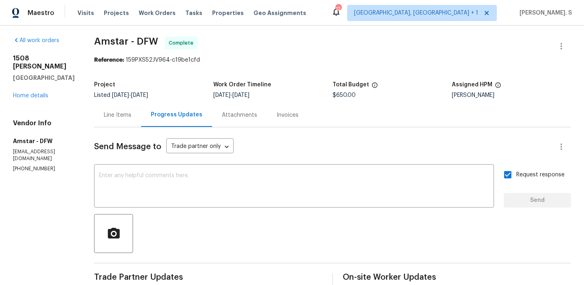
scroll to position [0, 0]
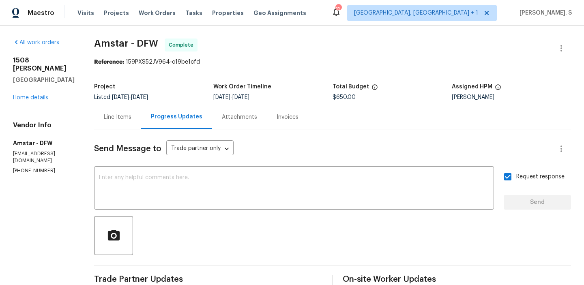
click at [418, 120] on div "Line Items Progress Updates Attachments Invoices" at bounding box center [332, 117] width 477 height 24
click at [42, 95] on link "Home details" at bounding box center [30, 98] width 35 height 6
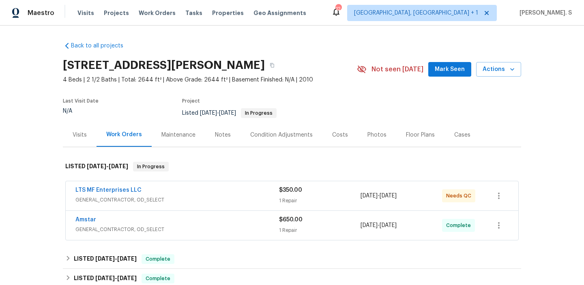
click at [131, 201] on span "GENERAL_CONTRACTOR, OD_SELECT" at bounding box center [176, 200] width 203 height 8
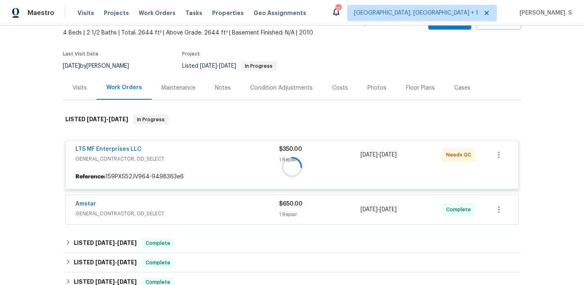
scroll to position [69, 0]
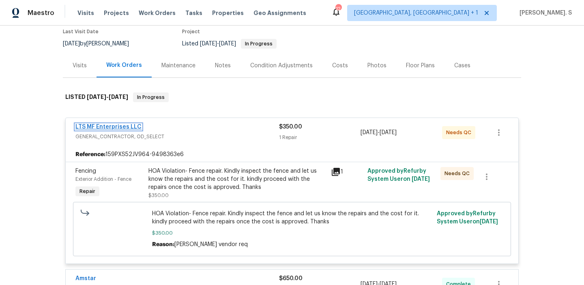
click at [120, 129] on link "LTS MF Enterprises LLC" at bounding box center [108, 127] width 66 height 6
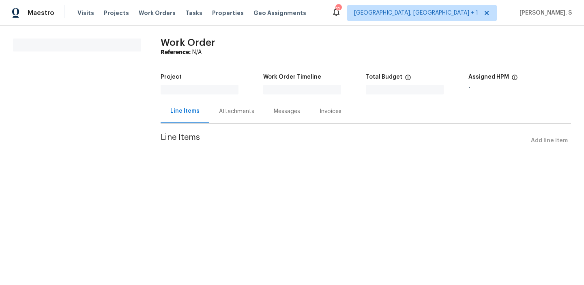
click at [274, 116] on div "Messages" at bounding box center [287, 111] width 26 height 8
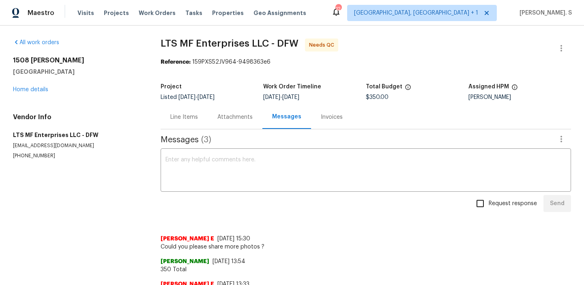
click at [272, 118] on div "Messages" at bounding box center [286, 117] width 29 height 8
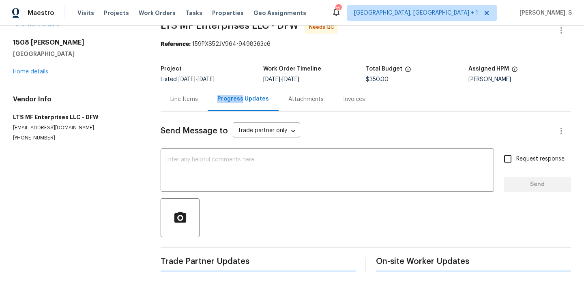
scroll to position [111, 0]
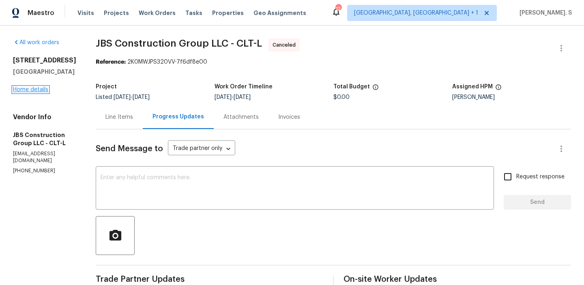
click at [40, 91] on link "Home details" at bounding box center [30, 90] width 35 height 6
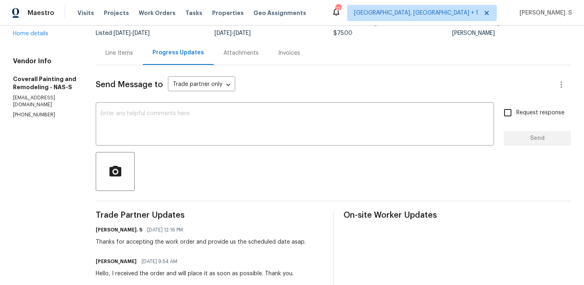
scroll to position [75, 0]
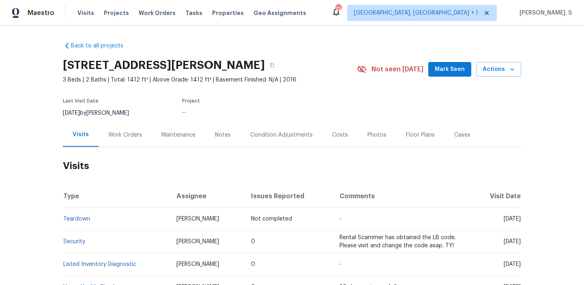
click at [137, 135] on div "Work Orders" at bounding box center [125, 135] width 34 height 8
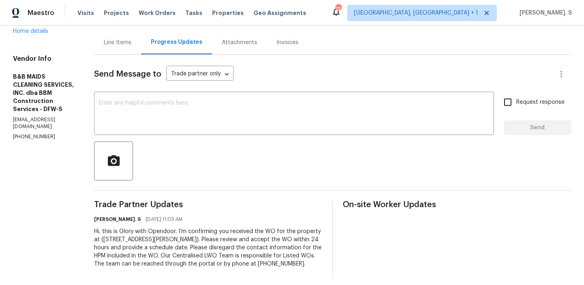
scroll to position [79, 0]
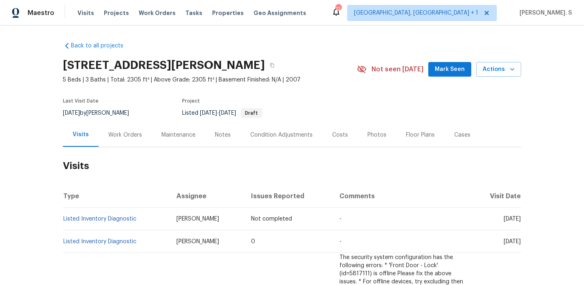
click at [120, 132] on div "Work Orders" at bounding box center [125, 135] width 34 height 8
